Goal: Information Seeking & Learning: Learn about a topic

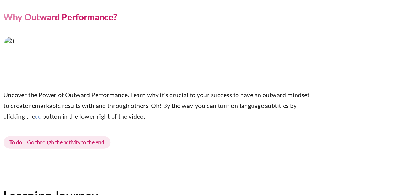
scroll to position [164, 0]
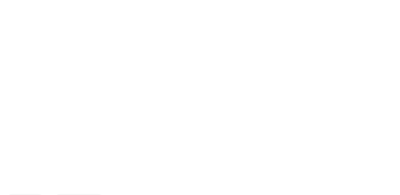
click at [346, 90] on img "Content" at bounding box center [240, 66] width 246 height 138
click at [291, 134] on div "Content" at bounding box center [240, 65] width 246 height 147
click at [238, 140] on div "Previous End of lesson" at bounding box center [240, 150] width 246 height 21
click at [241, 134] on p "Content" at bounding box center [240, 66] width 246 height 139
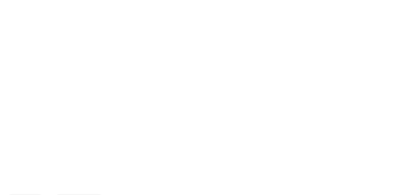
click at [195, 140] on div "Previous End of lesson" at bounding box center [240, 150] width 246 height 21
click at [213, 137] on div "Content" at bounding box center [240, 65] width 246 height 147
click at [232, 137] on div "Content" at bounding box center [240, 65] width 246 height 147
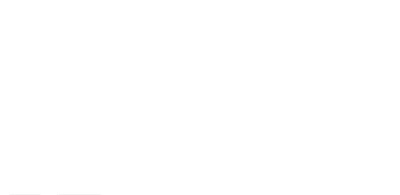
click at [225, 140] on div "Previous End of lesson" at bounding box center [240, 150] width 246 height 21
click at [230, 140] on div "Previous End of lesson" at bounding box center [240, 150] width 246 height 21
click at [348, 89] on img "Content" at bounding box center [240, 66] width 246 height 138
drag, startPoint x: 363, startPoint y: 92, endPoint x: 363, endPoint y: 108, distance: 15.2
click at [363, 108] on section "My courses MYBN B3 Welcome! Why Outward Performance? Why Outward Performance? cc" at bounding box center [240, 22] width 312 height 340
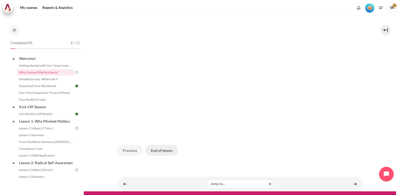
click at [157, 149] on button "End of lesson" at bounding box center [162, 150] width 32 height 11
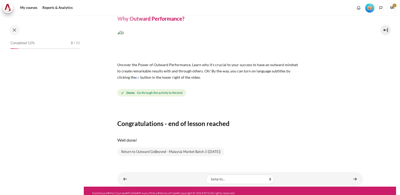
scroll to position [26, 0]
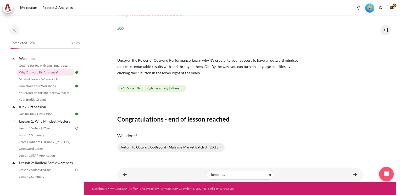
click at [167, 149] on link "Return to Outward GoBeyond - Malaysia Market Batch 3 (Sep 2025)" at bounding box center [170, 147] width 107 height 9
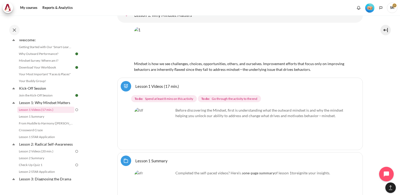
scroll to position [796, 0]
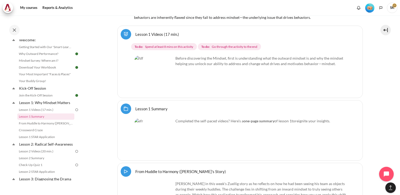
drag, startPoint x: 82, startPoint y: 75, endPoint x: 82, endPoint y: 81, distance: 5.8
click at [82, 81] on div "Completed 12% 3 / 25 Expand Collapse Welcome! Highlighted" at bounding box center [45, 110] width 75 height 141
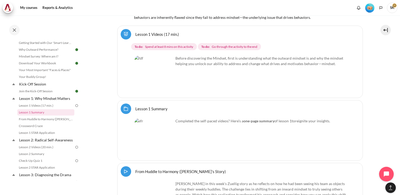
scroll to position [0, 0]
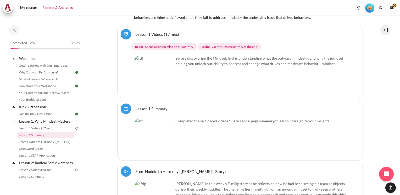
click at [64, 8] on link "Reports & Analytics" at bounding box center [58, 8] width 34 height 10
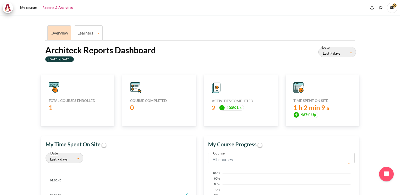
scroll to position [7, 0]
click at [76, 31] on link "Learners" at bounding box center [88, 32] width 28 height 5
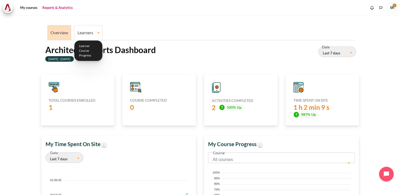
click at [96, 35] on link "Learners" at bounding box center [88, 32] width 28 height 5
click at [98, 33] on link "Learners" at bounding box center [88, 32] width 28 height 5
click at [89, 54] on link "Learner Course Progress" at bounding box center [88, 51] width 25 height 18
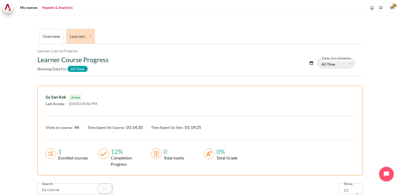
scroll to position [8, 0]
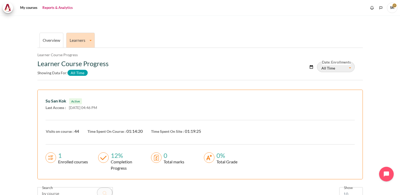
click at [90, 40] on link "Learners" at bounding box center [81, 40] width 28 height 5
click at [56, 40] on link "Overview" at bounding box center [52, 40] width 18 height 5
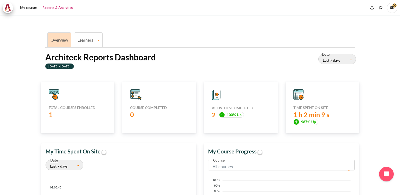
click at [392, 7] on span "SK" at bounding box center [392, 8] width 10 height 10
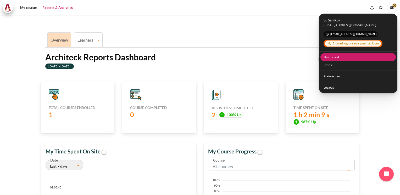
click at [329, 57] on link "Dashboard" at bounding box center [359, 57] width 76 height 8
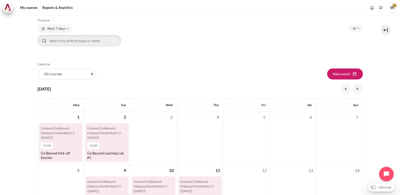
scroll to position [24, 0]
click at [64, 29] on span "Next 7 days" at bounding box center [56, 29] width 18 height 5
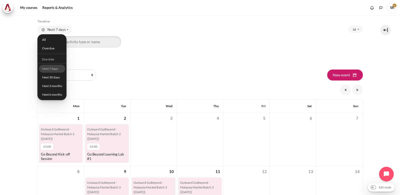
click at [98, 14] on nav "My courses" at bounding box center [200, 7] width 400 height 15
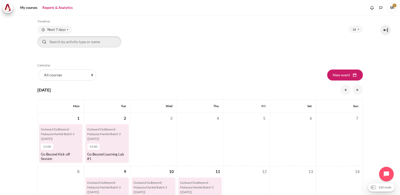
click at [63, 7] on link "Reports & Analytics" at bounding box center [58, 8] width 34 height 10
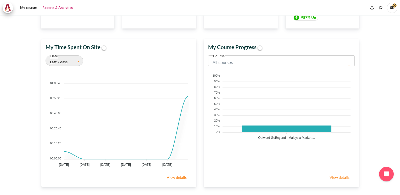
scroll to position [117, 0]
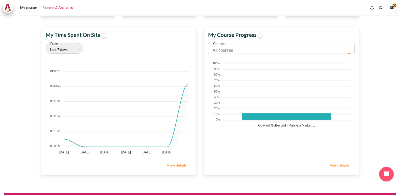
click at [336, 165] on link "View details" at bounding box center [339, 165] width 30 height 10
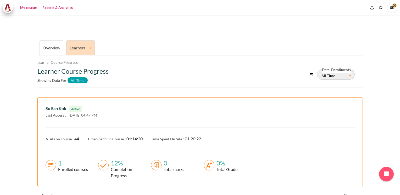
click at [30, 8] on link "My courses" at bounding box center [28, 8] width 21 height 10
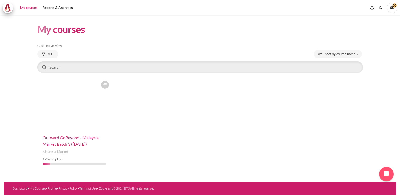
click at [64, 142] on span "Outward GoBeyond - Malaysia Market Batch 3 ([DATE])" at bounding box center [71, 140] width 56 height 11
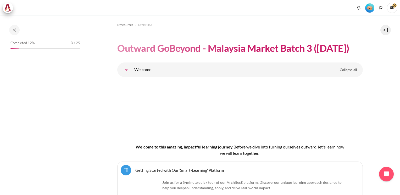
click at [127, 69] on link "Welcome!" at bounding box center [126, 70] width 10 height 10
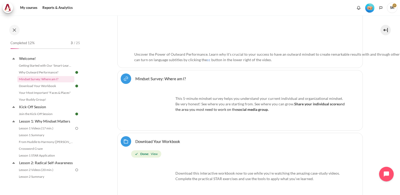
scroll to position [250, 0]
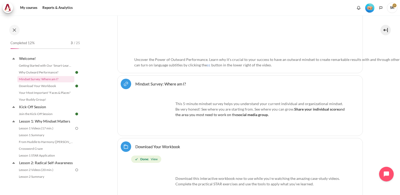
drag, startPoint x: 82, startPoint y: 67, endPoint x: 82, endPoint y: 79, distance: 12.1
click at [82, 79] on div "Completed 12% 3 / 25 Expand Collapse Welcome! Highlighted" at bounding box center [45, 110] width 75 height 141
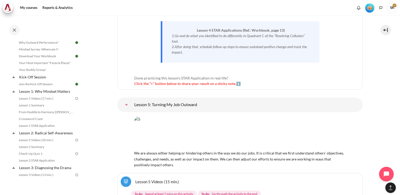
scroll to position [0, 0]
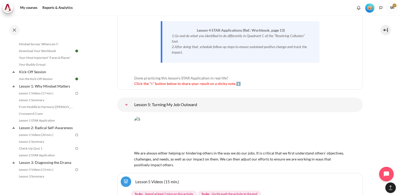
scroll to position [45, 0]
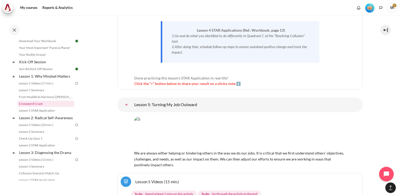
click at [46, 106] on link "Crossword Craze" at bounding box center [45, 104] width 57 height 6
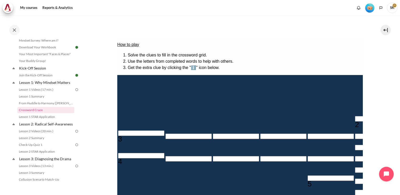
scroll to position [65, 0]
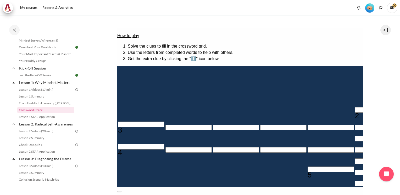
click at [121, 191] on button at bounding box center [119, 192] width 4 height 2
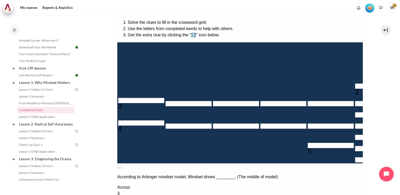
scroll to position [96, 0]
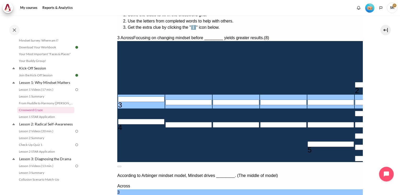
click at [122, 102] on input "Row 6, Column 1. 3 Across. Focusing on changing mindset before ________ yields …" at bounding box center [141, 99] width 46 height 5
type input "B＿＿＿＿＿＿＿"
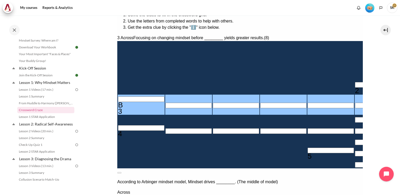
type input "BE＿＿＿＿＿＿"
type input "BEH＿＿＿＿＿"
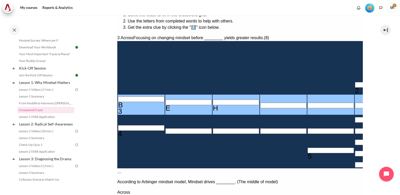
type input "[DEMOGRAPHIC_DATA]"
type input "BEHAV＿＿＿"
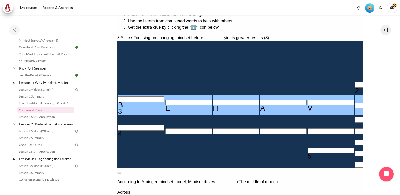
type input "BEHAVO＿＿"
type input "＿O＿＿＿＿＿"
type input "BEHAVI＿＿"
type input "＿I＿＿＿＿＿"
type input "BEHAVIO＿"
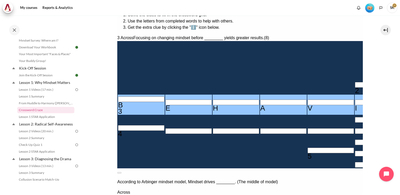
type input "BEHAVIOU"
type input "＿＿＿＿＿U＿"
type input "BEHAVIO＿"
type input "＿＿＿＿＿＿＿"
type input "BEHAVI＿＿"
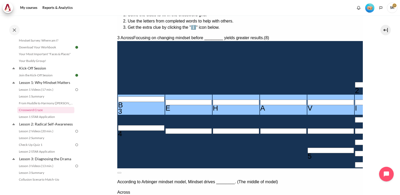
type input "BEHAVO＿＿"
type input "＿O＿＿＿＿＿"
type input "BEHAVO＿＿"
type input "BEHAVI＿＿"
type input "＿I＿＿＿＿＿"
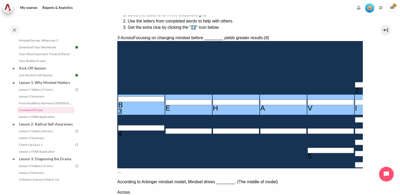
type input "BEHAVIO＿"
type input "BEHAVIOR"
type input "＿＿＿＿＿R＿"
click at [377, 112] on section "My courses MYBN B3 Lesson 1: Why Mindset Matters Crossword Craze Crossword Craze" at bounding box center [240, 78] width 312 height 318
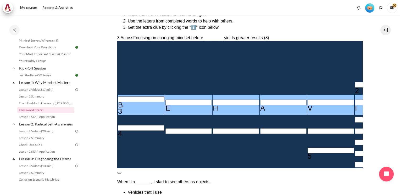
click at [121, 172] on button at bounding box center [119, 173] width 4 height 2
click at [129, 131] on input "Crossword grid. Use arrow keys to navigate and the keyboard to enter characters…" at bounding box center [141, 127] width 46 height 5
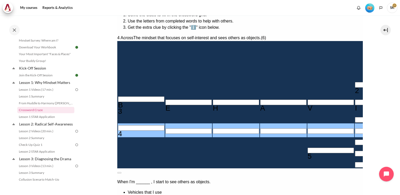
type input "I＿＿＿＿＿"
type input "IN＿＿＿＿"
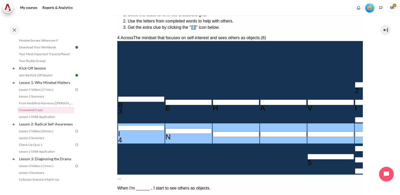
type input "INW＿＿＿"
type input "INWA＿＿"
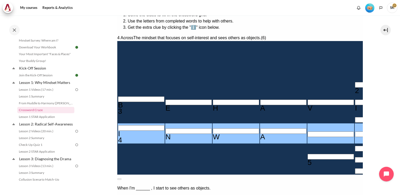
type input "INWAR＿"
type input "INWARD"
type input "＿I＿D＿＿＿"
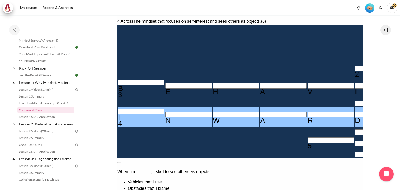
scroll to position [115, 0]
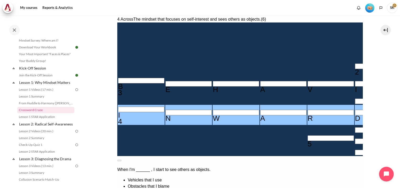
click at [383, 75] on section "My courses MYBN B3 Lesson 1: Why Mindset Matters Crossword Craze Crossword Craze" at bounding box center [240, 60] width 312 height 318
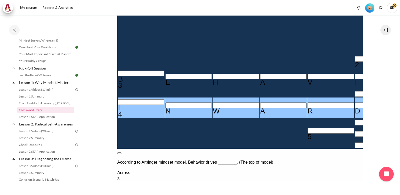
click at [121, 153] on button at bounding box center [119, 154] width 4 height 2
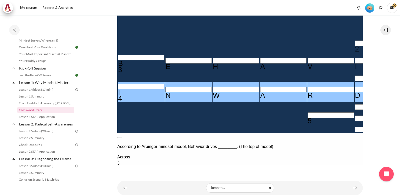
scroll to position [140, 0]
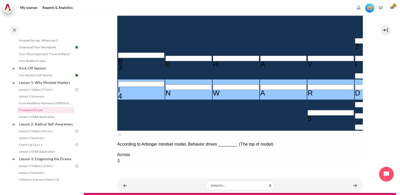
click at [307, 116] on input "Crossword grid. Use arrow keys to navigate and the keyboard to enter characters…" at bounding box center [330, 112] width 46 height 5
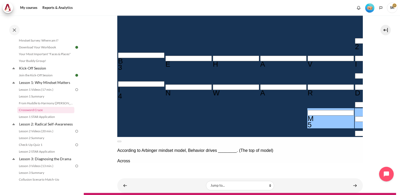
type input "M＿＿＿＿＿＿"
type input "MI＿＿＿＿＿"
type input "＿I＿D＿I＿"
type input "MIN＿＿＿＿"
type input "MIND＿＿＿"
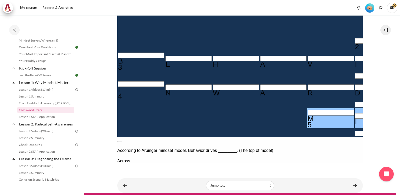
type input "MINDS＿＿"
type input "MINDSE＿"
type input "MINDSET"
click at [322, 147] on div "How to play Solve the clues to fill in the crossword grid. Use the letters from…" at bounding box center [240, 112] width 246 height 318
click at [373, 76] on section "My courses MYBN B3 Lesson 1: Why Mindset Matters Crossword Craze Crossword Craze" at bounding box center [240, 34] width 312 height 318
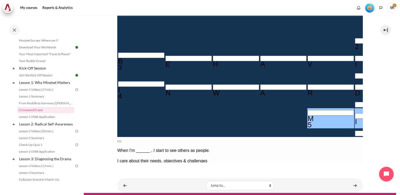
click at [121, 141] on button at bounding box center [119, 142] width 4 height 2
drag, startPoint x: 396, startPoint y: 111, endPoint x: 399, endPoint y: 92, distance: 19.4
click at [399, 92] on div "My courses MYBN B3 Lesson 1: Why Mindset Matters Crossword Craze Crossword Craze" at bounding box center [200, 105] width 400 height 180
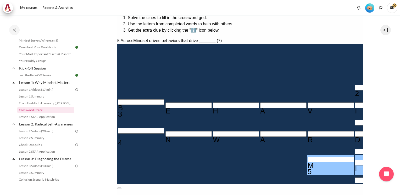
scroll to position [92, 0]
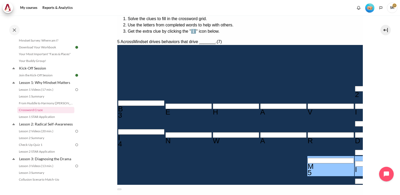
drag, startPoint x: 398, startPoint y: 101, endPoint x: 232, endPoint y: 74, distance: 168.0
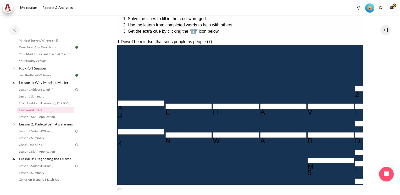
type input "O＿＿＿＿R＿"
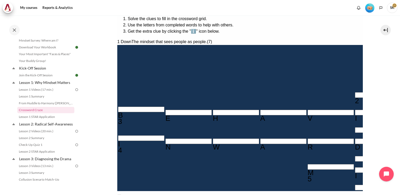
type input "OU＿＿＿R＿"
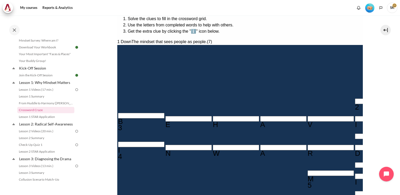
type input "OUT＿＿R＿"
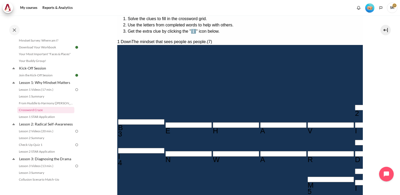
type input "OUTW＿R＿"
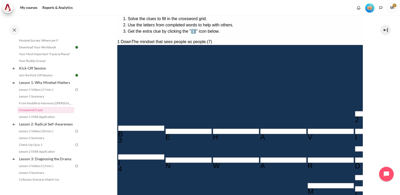
type input "OUTWAR＿"
type input "OUTWARD"
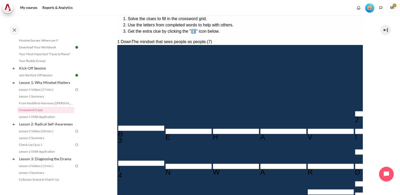
click at [382, 118] on section "My courses MYBN B3 Lesson 1: Why Mindset Matters Crossword Craze Crossword Craze" at bounding box center [240, 82] width 312 height 318
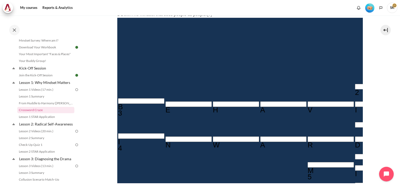
scroll to position [124, 0]
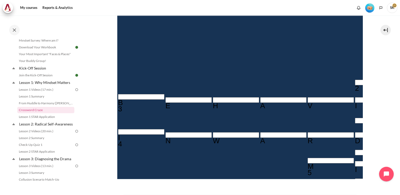
click at [386, 120] on section "My courses MYBN B3 Lesson 1: Why Mindset Matters Crossword Craze Crossword Craze" at bounding box center [240, 51] width 312 height 318
click at [121, 189] on button at bounding box center [119, 190] width 4 height 2
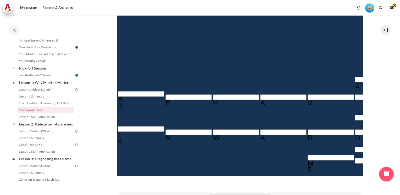
scroll to position [128, 0]
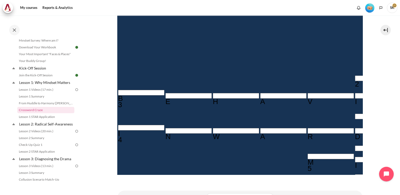
click at [307, 159] on div "M" at bounding box center [330, 162] width 46 height 6
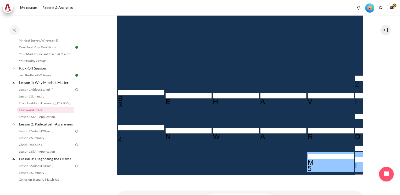
type input "MIRDSET"
type input "M＿＿＿SET"
type input "＿I＿D＿＿＿"
type input "R＿＿＿SET"
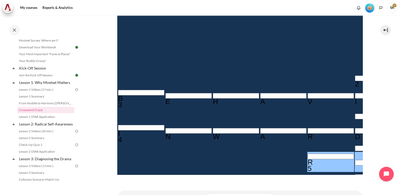
type input "RE＿＿SET"
type input "＿I＿D＿E＿"
type input "RES＿SET"
type input "RESUSET"
type input "RESULET"
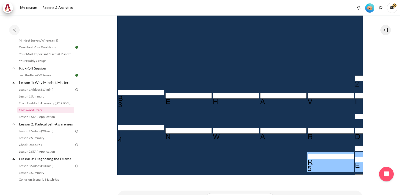
type input "RESULTT"
type input "RESULTS"
click at [303, 160] on div "How to play Solve the clues to fill in the crossword grid. Use the letters from…" at bounding box center [240, 140] width 246 height 350
click at [355, 76] on input "Crossword grid. Use arrow keys to navigate and the keyboard to enter characters…" at bounding box center [378, 78] width 46 height 5
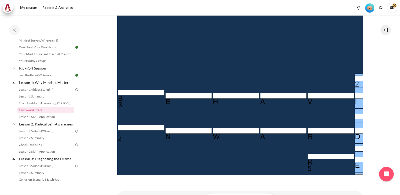
type input "MI＿D＿E＿"
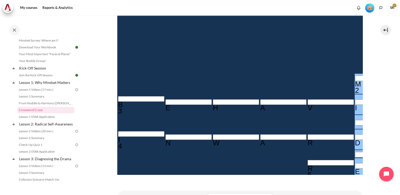
type input "MIND＿E＿"
type input "MINDSE＿"
type input "MINDSET"
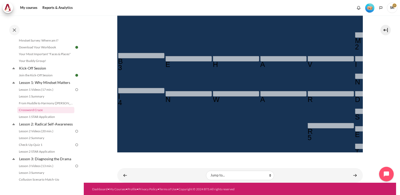
scroll to position [162, 0]
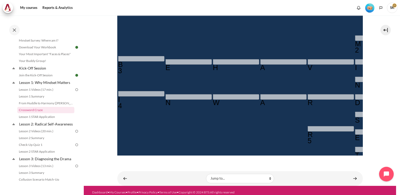
click at [264, 162] on div "My courses MYBN B3 Lesson 1: Why Mindset Matters Crossword Craze Crossword Craze" at bounding box center [240, 9] width 246 height 310
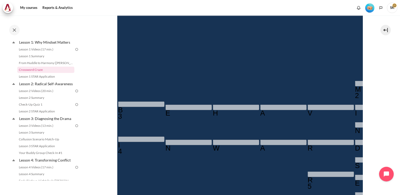
scroll to position [81, 0]
click at [47, 84] on link "Lesson 2: Radical Self-Awareness" at bounding box center [46, 82] width 56 height 7
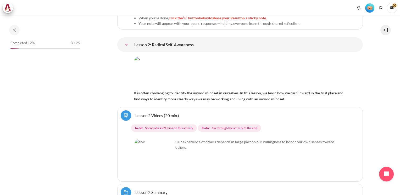
scroll to position [99, 0]
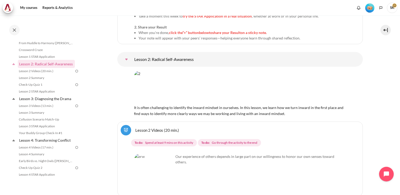
click at [150, 15] on nav at bounding box center [200, 7] width 400 height 15
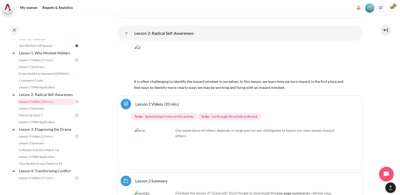
scroll to position [1264, 0]
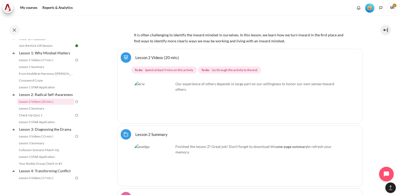
click at [168, 88] on img "Content" at bounding box center [153, 100] width 39 height 39
click at [220, 81] on p "Our experience of others depends in large part on our willingness to honor our …" at bounding box center [240, 86] width 212 height 11
click at [172, 81] on img "Content" at bounding box center [153, 100] width 39 height 39
drag, startPoint x: 169, startPoint y: 93, endPoint x: 165, endPoint y: 90, distance: 4.4
click at [168, 93] on img "Content" at bounding box center [153, 100] width 39 height 39
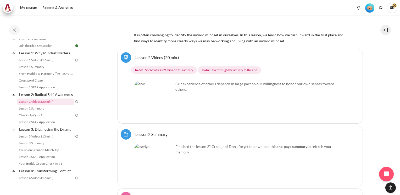
click at [135, 55] on link "Lesson 2 Videos (20 min.)" at bounding box center [157, 57] width 44 height 5
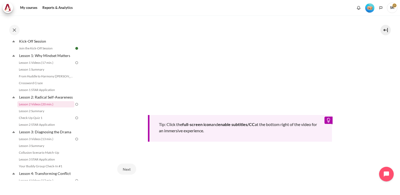
scroll to position [181, 0]
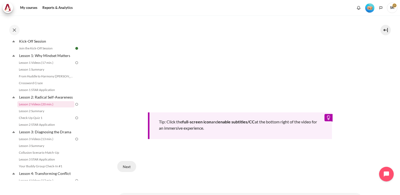
click at [131, 166] on button "Next" at bounding box center [126, 166] width 19 height 11
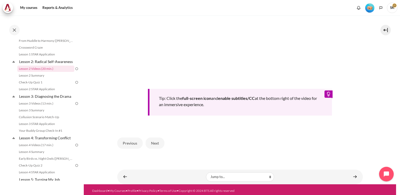
scroll to position [214, 0]
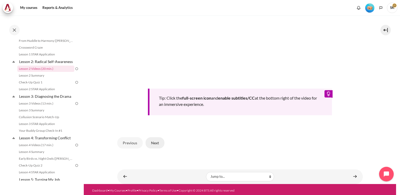
click at [153, 140] on button "Next" at bounding box center [155, 142] width 19 height 11
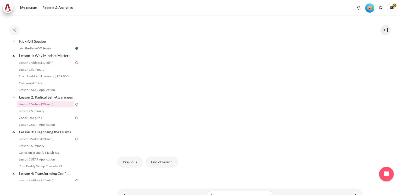
scroll to position [115, 0]
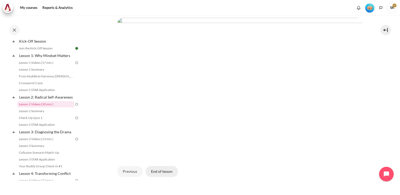
click at [158, 170] on button "End of lesson" at bounding box center [162, 171] width 32 height 11
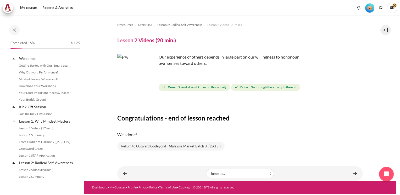
scroll to position [66, 0]
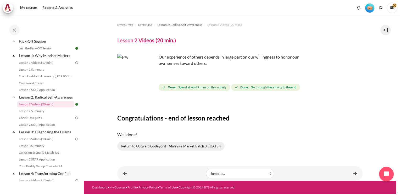
click at [193, 145] on link "Return to Outward GoBeyond - Malaysia Market Batch 3 (Sep 2025)" at bounding box center [170, 146] width 107 height 9
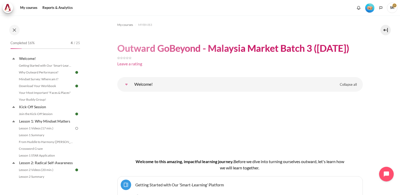
click at [139, 65] on link "Leave a rating" at bounding box center [129, 63] width 25 height 5
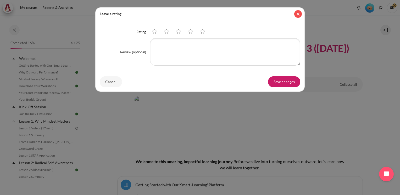
click at [297, 13] on button "Close" at bounding box center [298, 14] width 8 height 8
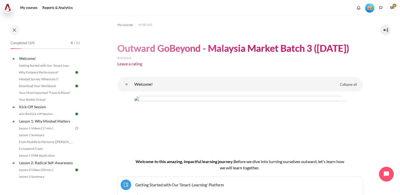
click at [8, 7] on img at bounding box center [7, 8] width 7 height 8
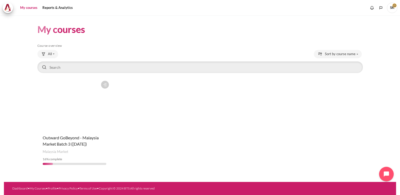
click at [105, 86] on icon "Content" at bounding box center [106, 86] width 2 height 0
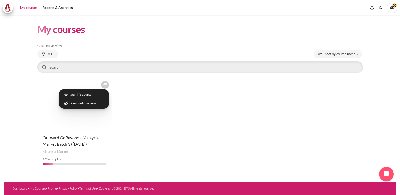
click at [134, 106] on div "Course is starred Actions for course Outward GoBeyond - [GEOGRAPHIC_DATA] Marke…" at bounding box center [199, 123] width 325 height 91
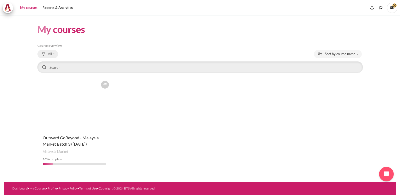
click at [52, 54] on button "All" at bounding box center [47, 54] width 21 height 8
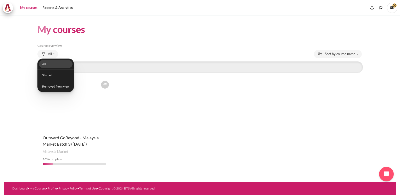
click at [157, 104] on div "Course is starred Actions for course Outward GoBeyond - [GEOGRAPHIC_DATA] Marke…" at bounding box center [199, 123] width 325 height 91
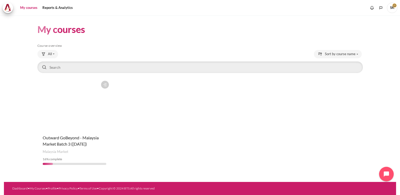
click at [169, 128] on div "Course is starred Actions for course Outward GoBeyond - [GEOGRAPHIC_DATA] Marke…" at bounding box center [199, 123] width 325 height 91
click at [81, 122] on figure "Content" at bounding box center [74, 104] width 74 height 52
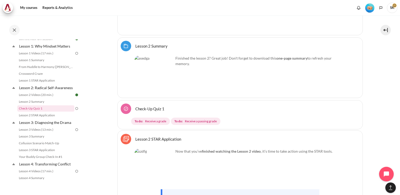
scroll to position [1342, 0]
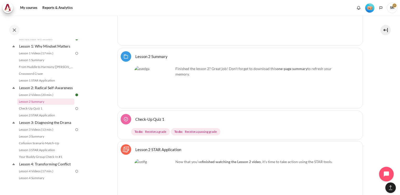
click at [146, 54] on link "Lesson 2 Summary Folder" at bounding box center [151, 56] width 32 height 5
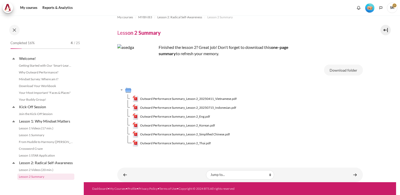
scroll to position [72, 0]
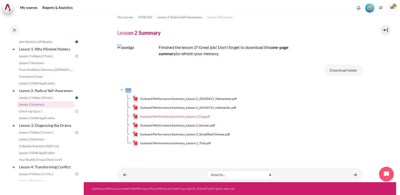
click at [199, 116] on span "Outward Performance Summary_Lesson 2_Eng.pdf" at bounding box center [175, 116] width 70 height 5
click at [351, 175] on link "Content" at bounding box center [355, 175] width 10 height 10
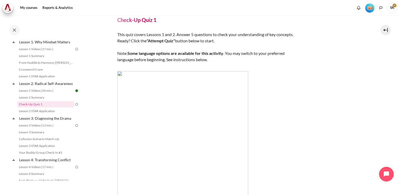
scroll to position [21, 0]
click at [145, 86] on img "Content" at bounding box center [182, 135] width 131 height 131
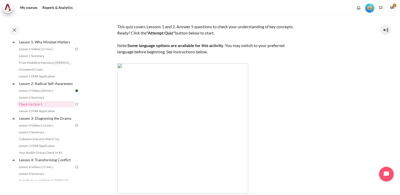
scroll to position [0, 0]
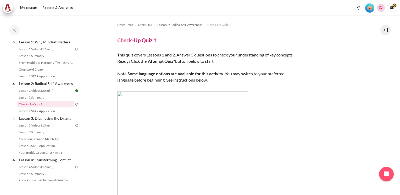
click at [384, 8] on button "Languages" at bounding box center [381, 8] width 8 height 8
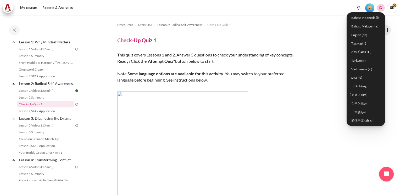
click at [384, 8] on button "Languages" at bounding box center [381, 8] width 8 height 8
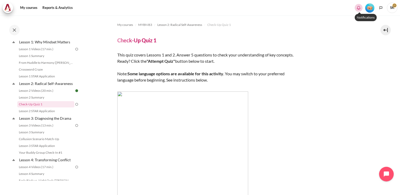
click at [360, 9] on icon "Show notification window with no new notifications" at bounding box center [358, 7] width 5 height 5
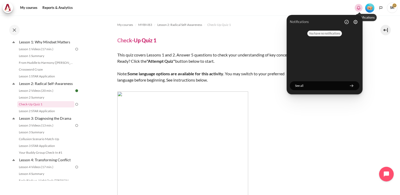
click at [360, 9] on icon "Hide notification window" at bounding box center [358, 7] width 5 height 5
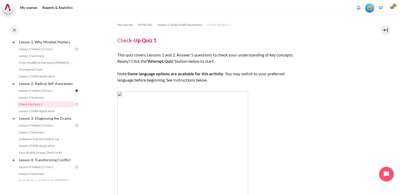
click at [393, 7] on span "SK" at bounding box center [392, 8] width 10 height 10
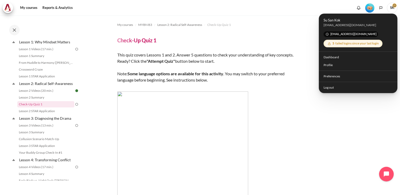
click at [330, 45] on icon at bounding box center [329, 44] width 4 height 4
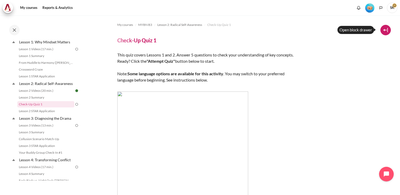
click at [386, 33] on button at bounding box center [385, 30] width 10 height 10
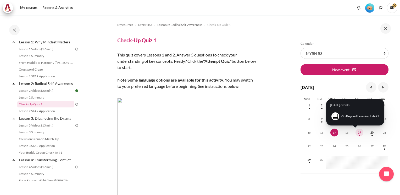
click at [358, 131] on span "19" at bounding box center [360, 133] width 8 height 8
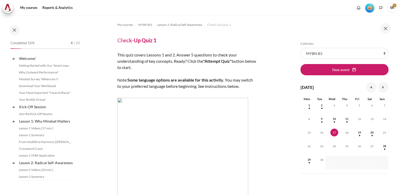
scroll to position [79, 0]
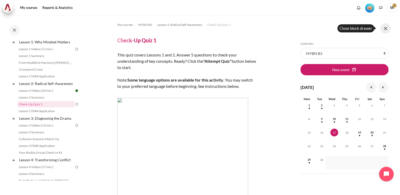
click at [384, 28] on button at bounding box center [385, 28] width 10 height 10
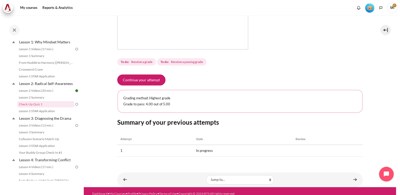
scroll to position [177, 0]
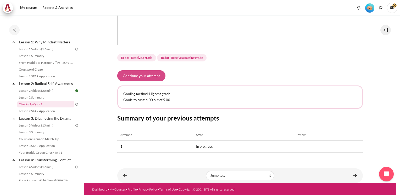
click at [147, 73] on button "Continue your attempt" at bounding box center [141, 75] width 48 height 11
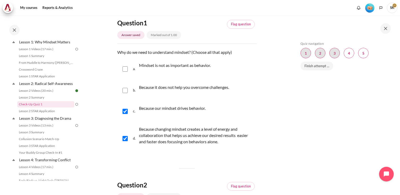
scroll to position [47, 0]
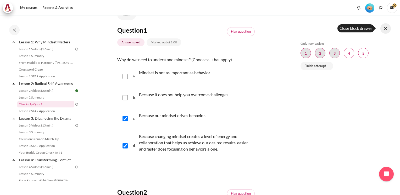
click at [386, 30] on button at bounding box center [385, 28] width 10 height 10
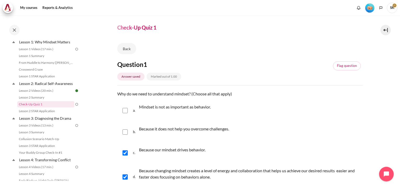
scroll to position [0, 0]
